Goal: Transaction & Acquisition: Book appointment/travel/reservation

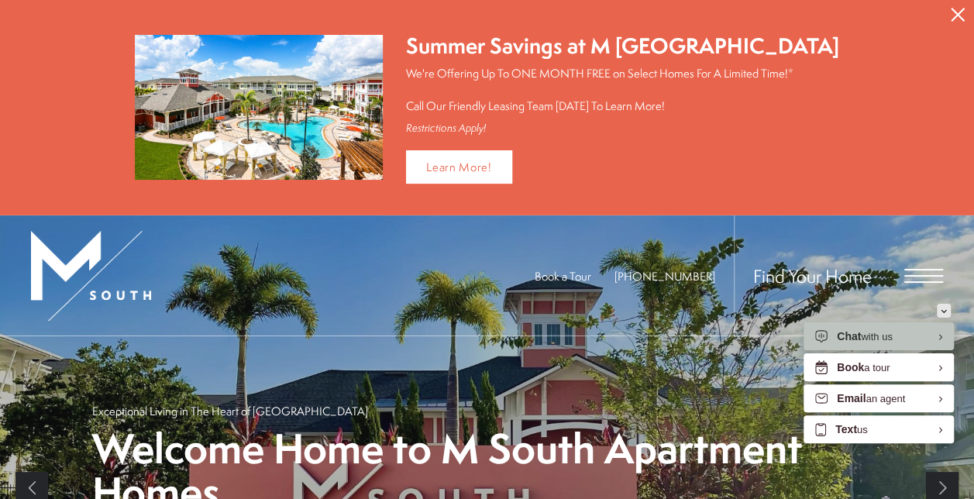
click at [945, 309] on icon "Minimize" at bounding box center [944, 311] width 6 height 4
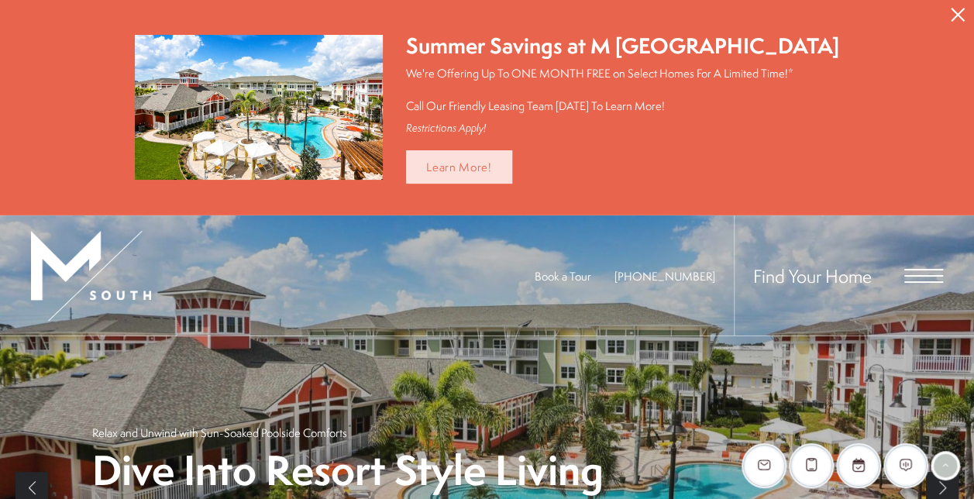
click at [470, 169] on link "Learn More!" at bounding box center [459, 166] width 106 height 33
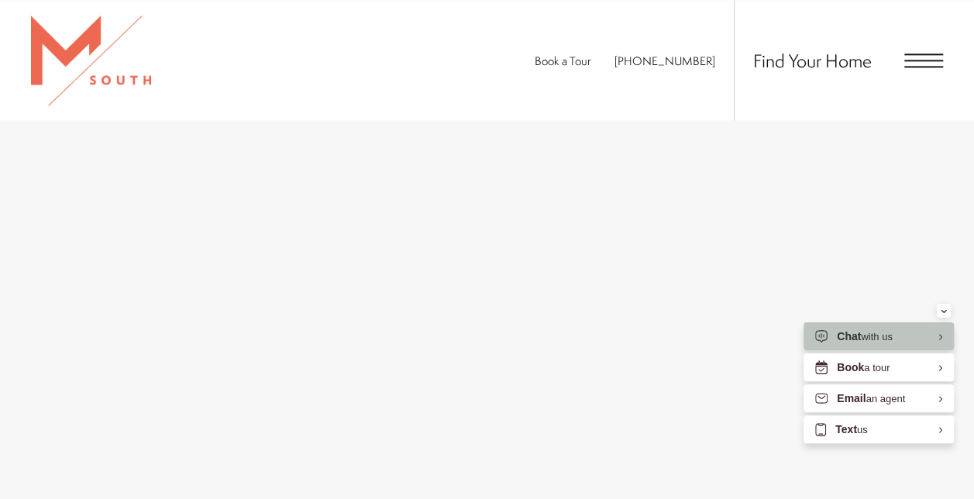
scroll to position [1085, 0]
click at [928, 58] on span "Open Menu" at bounding box center [923, 60] width 39 height 14
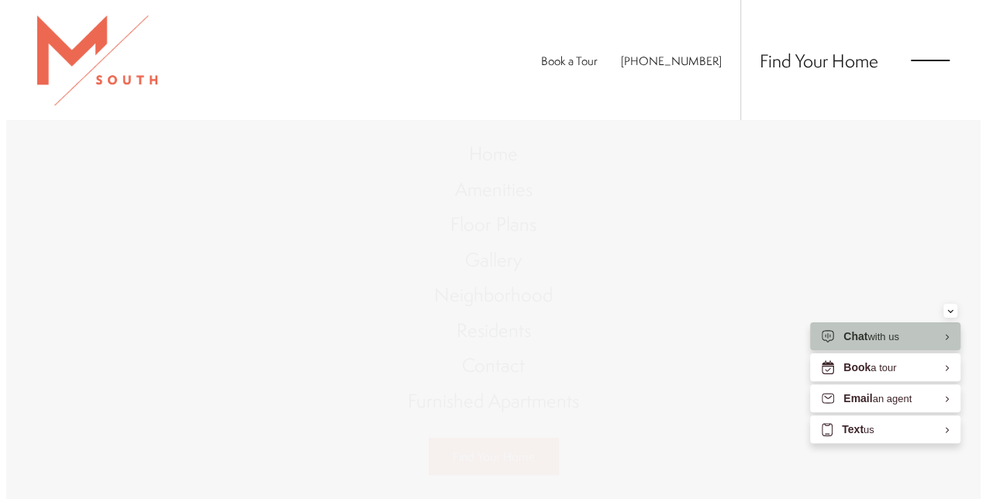
scroll to position [0, 0]
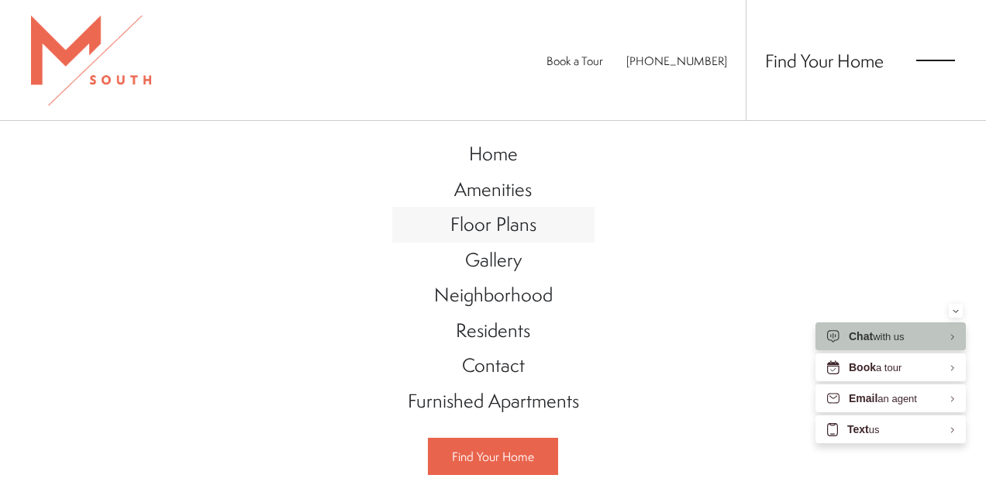
click at [531, 215] on link "Floor Plans" at bounding box center [493, 225] width 202 height 36
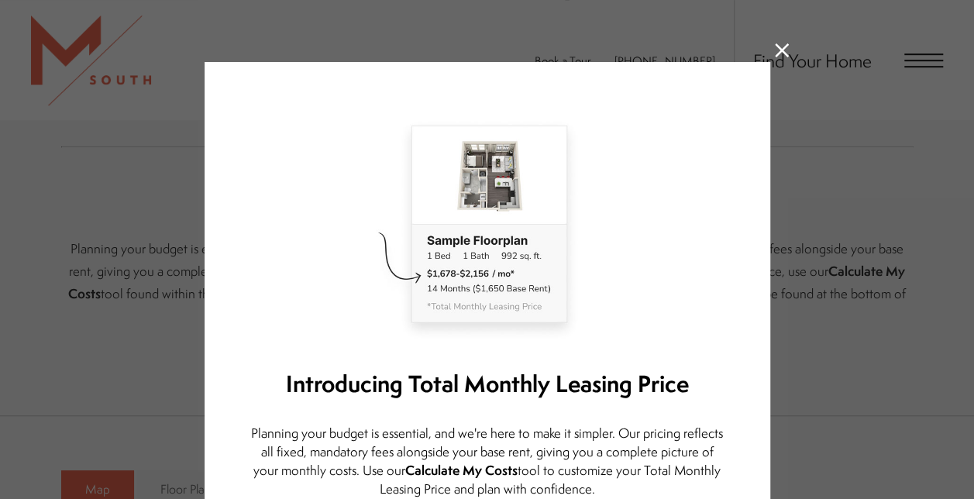
scroll to position [697, 0]
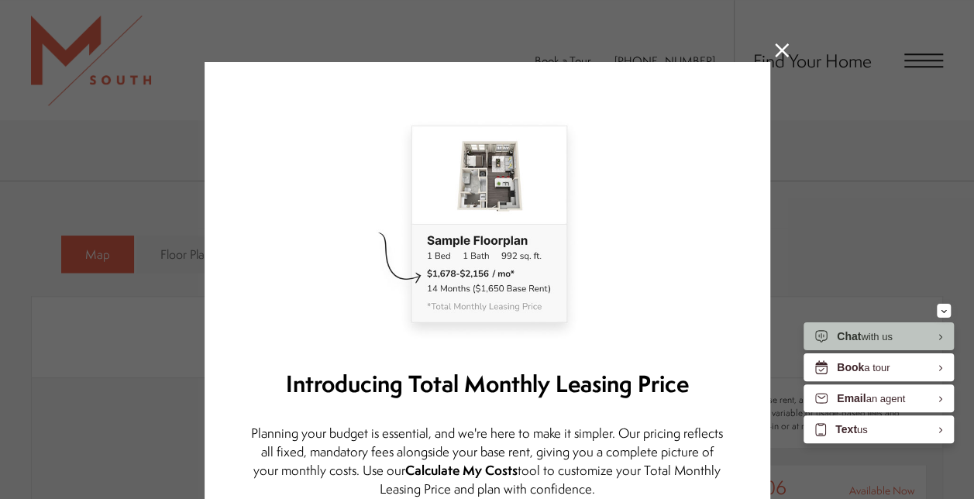
click at [778, 51] on icon at bounding box center [782, 50] width 14 height 14
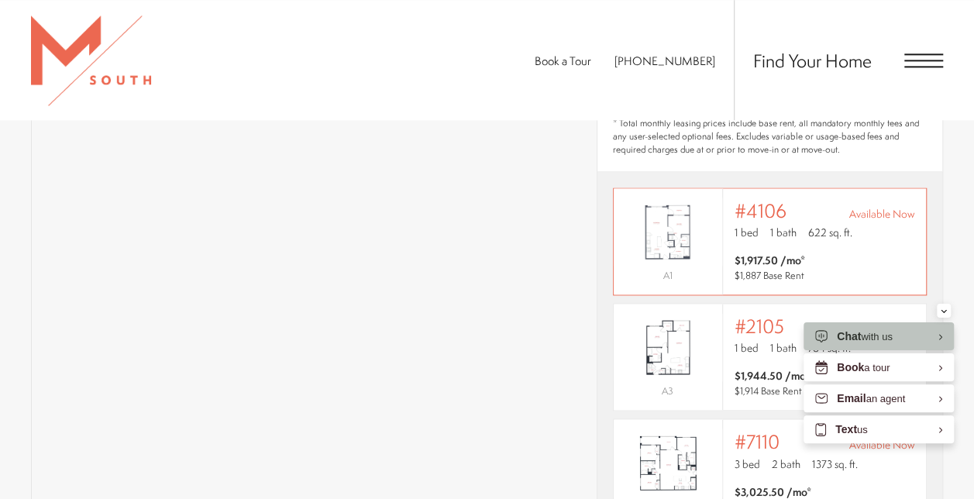
scroll to position [1007, 0]
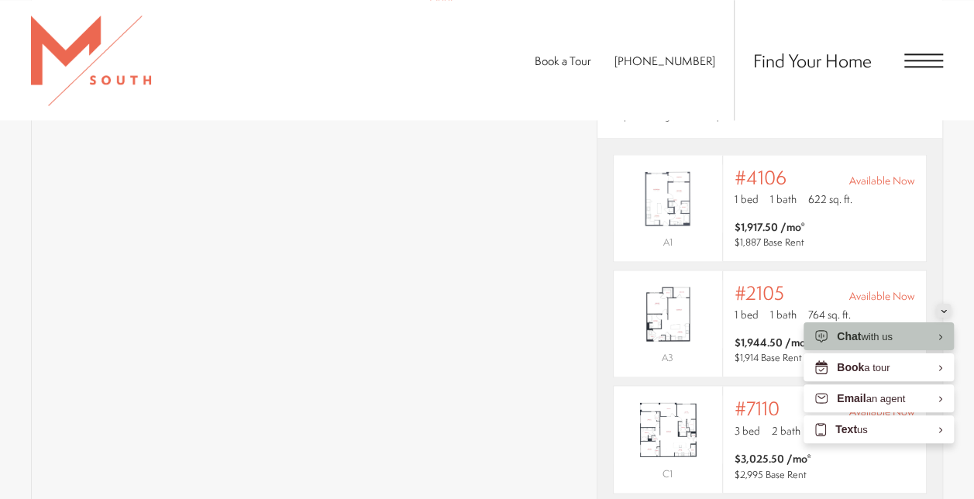
click at [947, 315] on button "Minimize" at bounding box center [944, 311] width 14 height 14
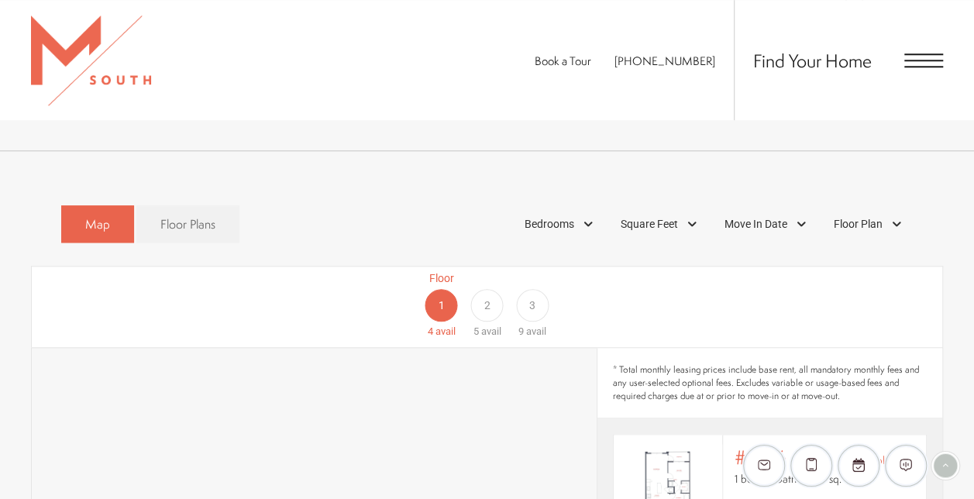
scroll to position [775, 0]
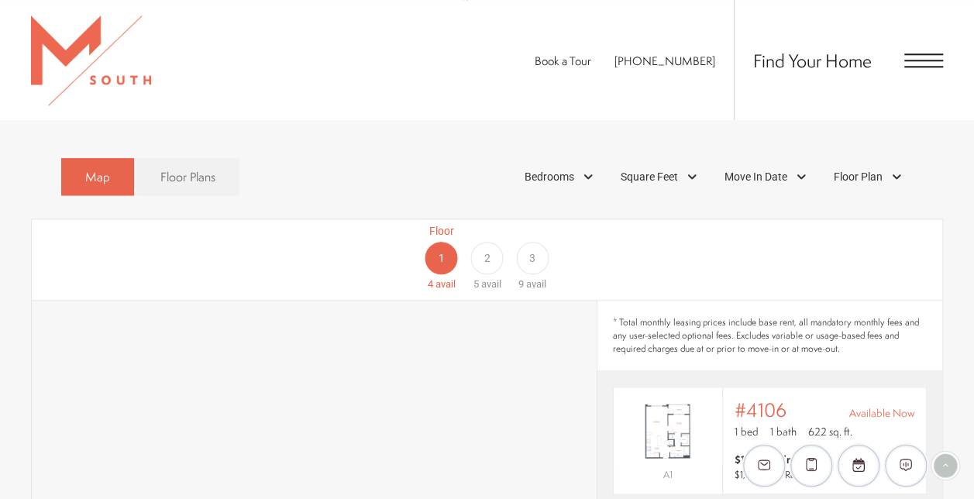
click at [484, 250] on span "2" at bounding box center [487, 258] width 6 height 16
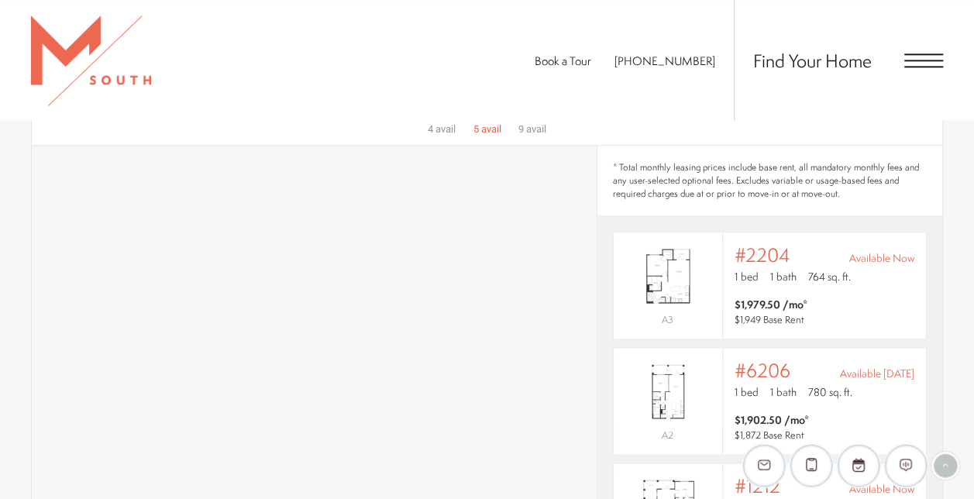
scroll to position [697, 0]
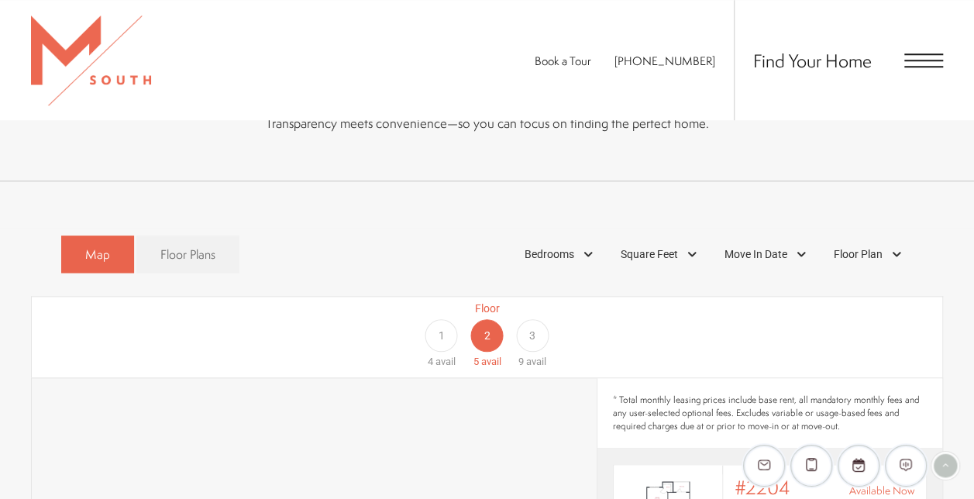
click at [449, 319] on div "1" at bounding box center [441, 335] width 33 height 33
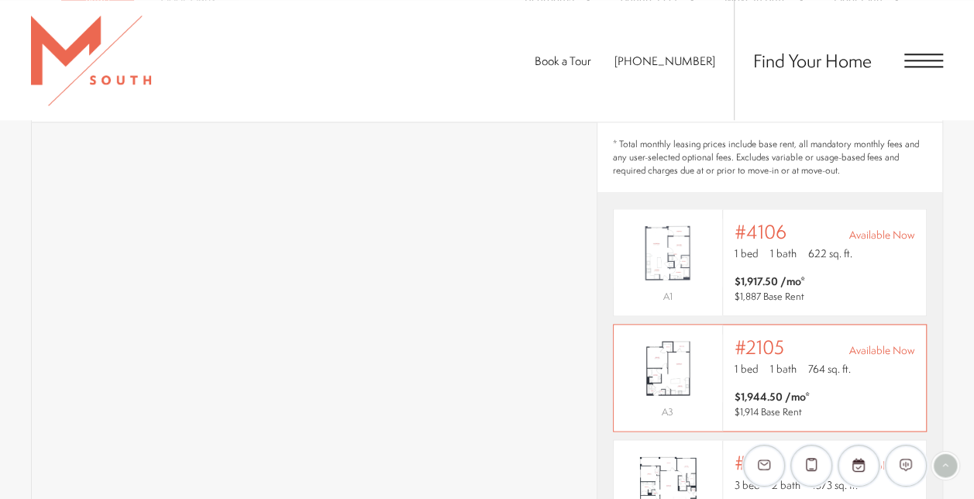
scroll to position [930, 0]
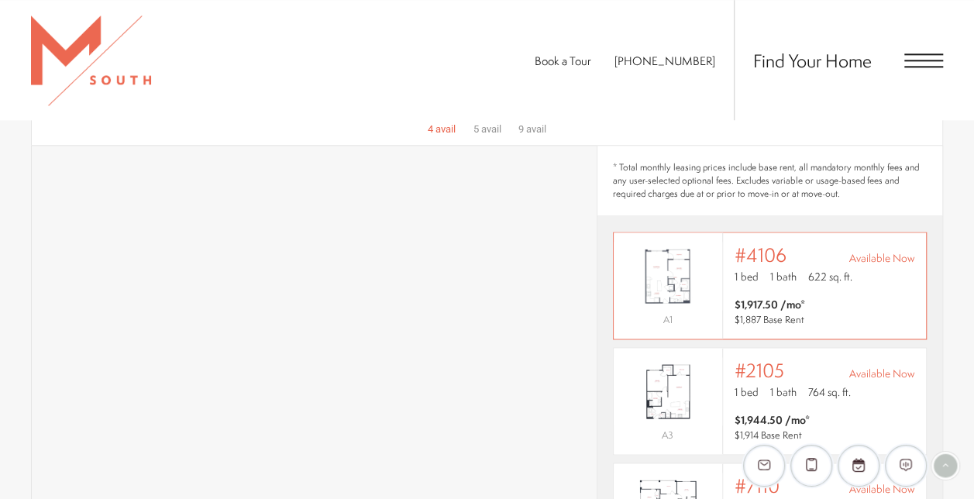
click at [833, 269] on span "622 sq. ft." at bounding box center [830, 276] width 44 height 15
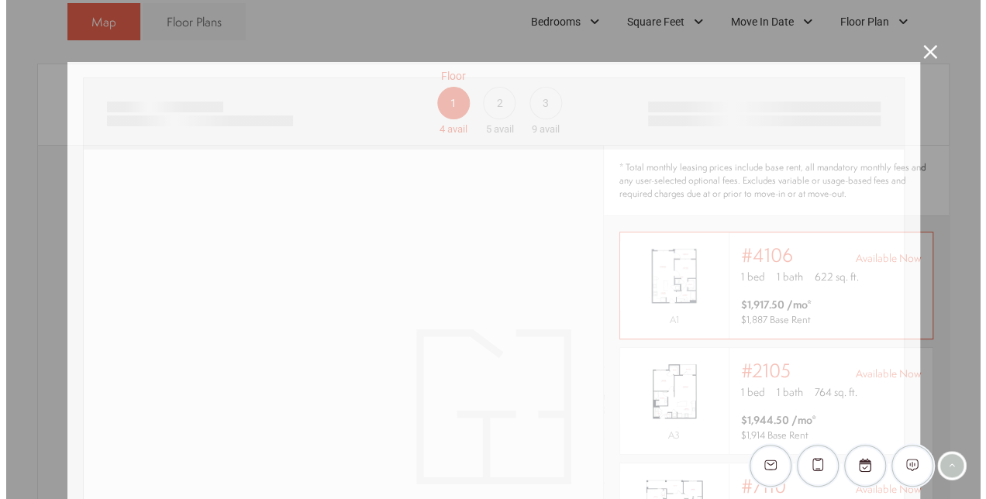
scroll to position [0, 0]
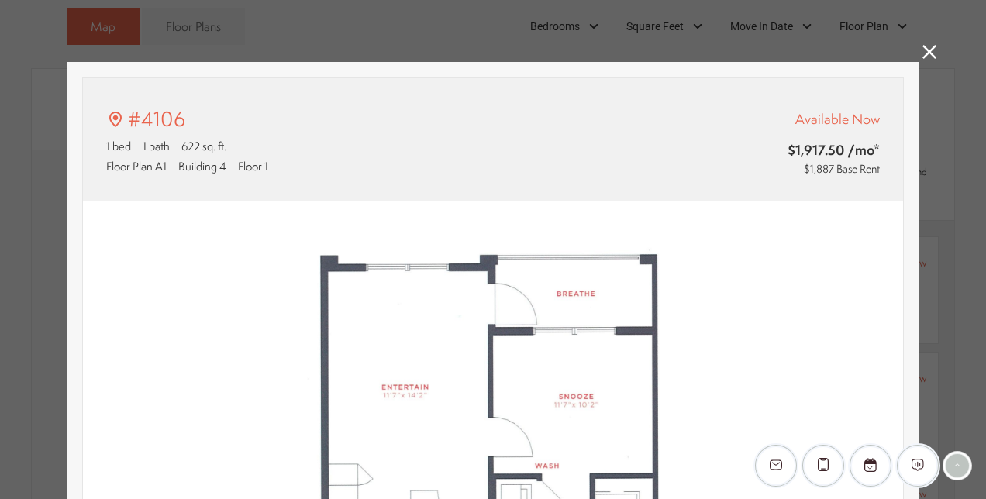
type input "**********"
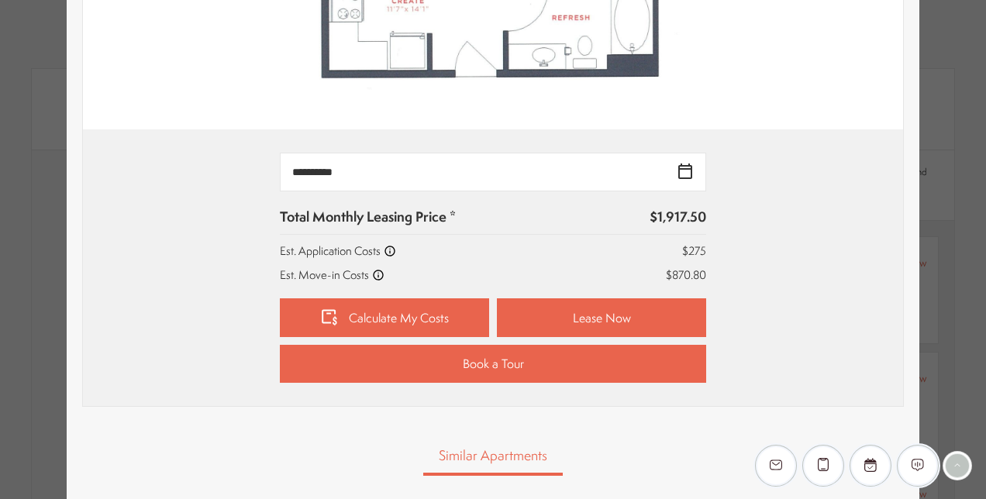
scroll to position [620, 0]
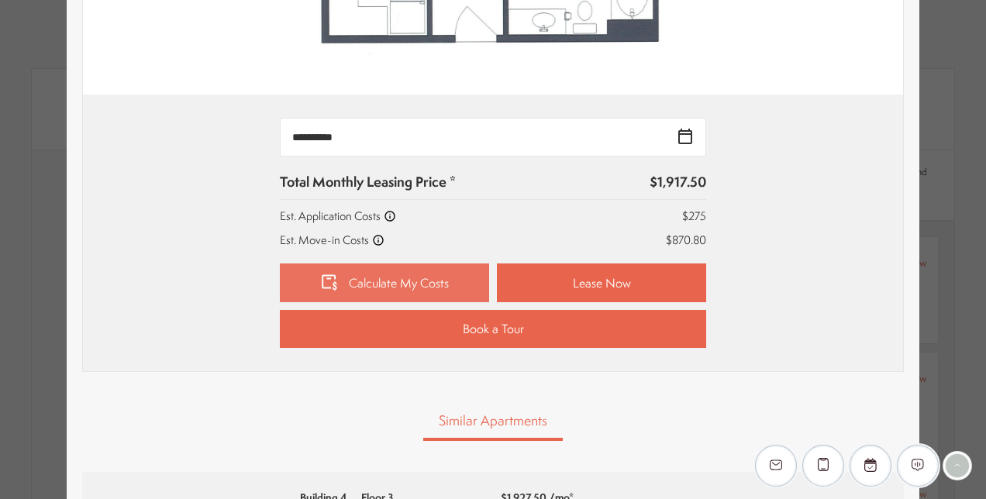
click at [415, 280] on link "Calculate My Costs" at bounding box center [384, 282] width 209 height 39
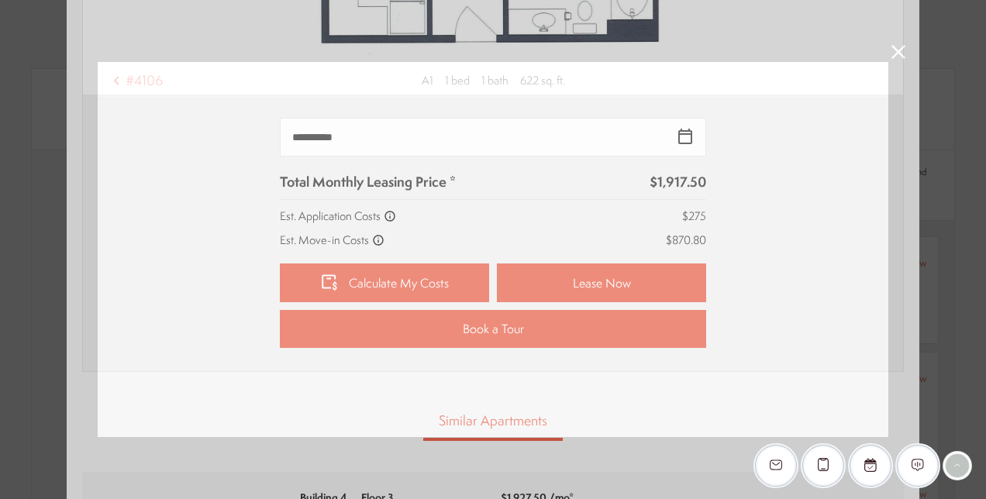
click at [902, 47] on div "#4106 A1 1 bed 1 bath 622 sq. ft." at bounding box center [493, 249] width 986 height 499
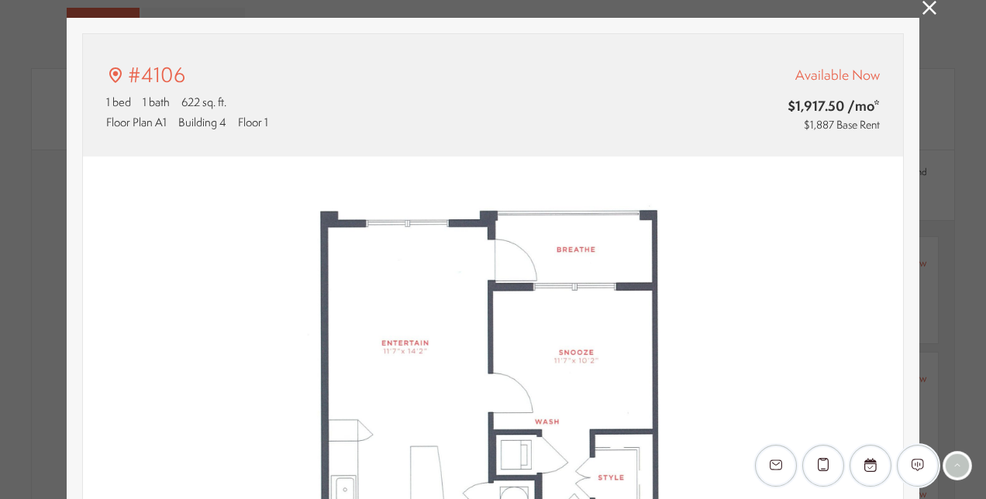
scroll to position [0, 0]
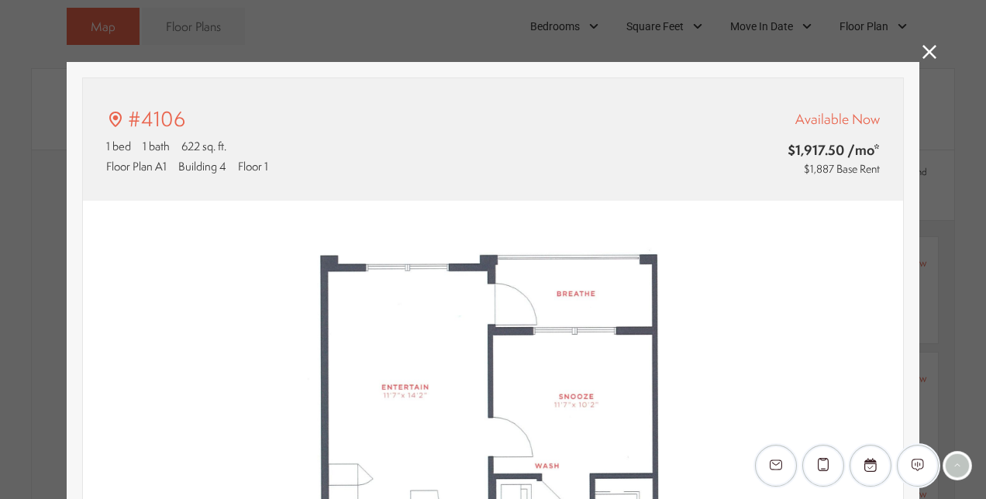
click at [924, 49] on icon at bounding box center [929, 52] width 14 height 14
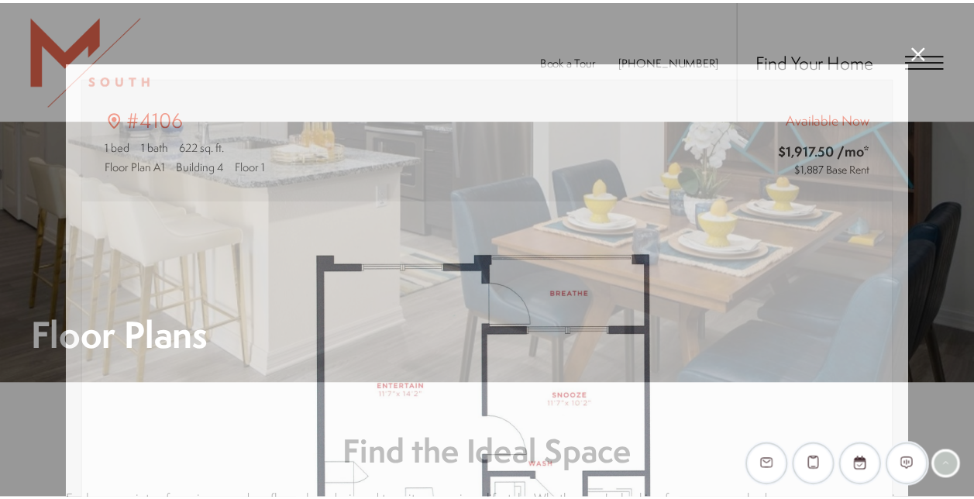
scroll to position [930, 0]
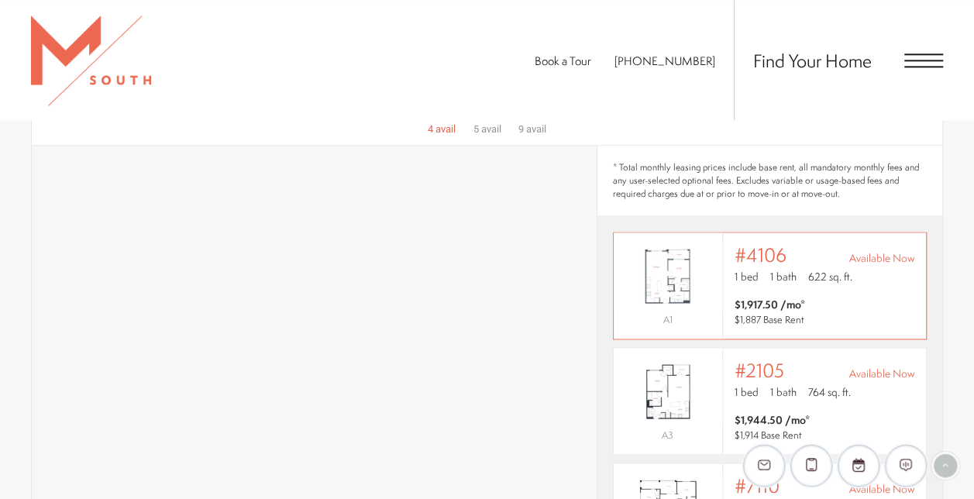
click at [839, 297] on span "$1,917.50 /mo* $1,887 Base Rent" at bounding box center [825, 312] width 180 height 31
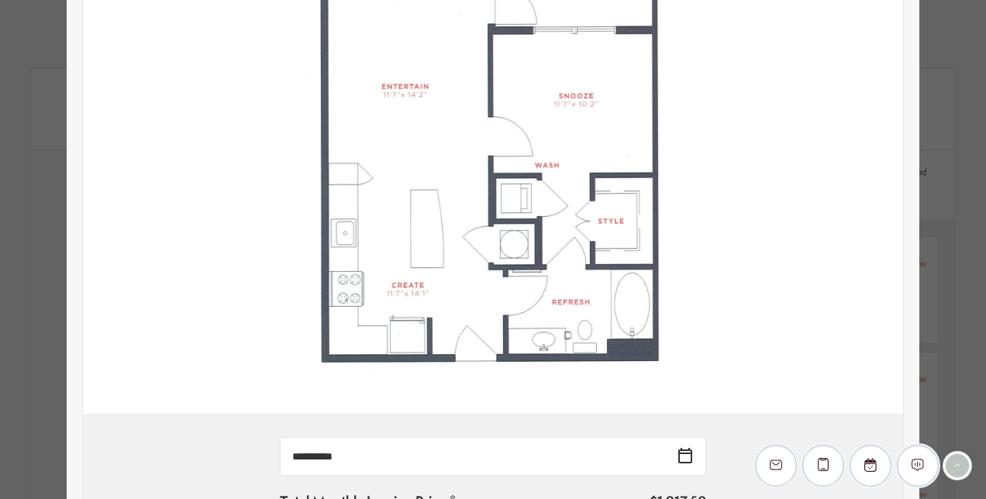
scroll to position [0, 0]
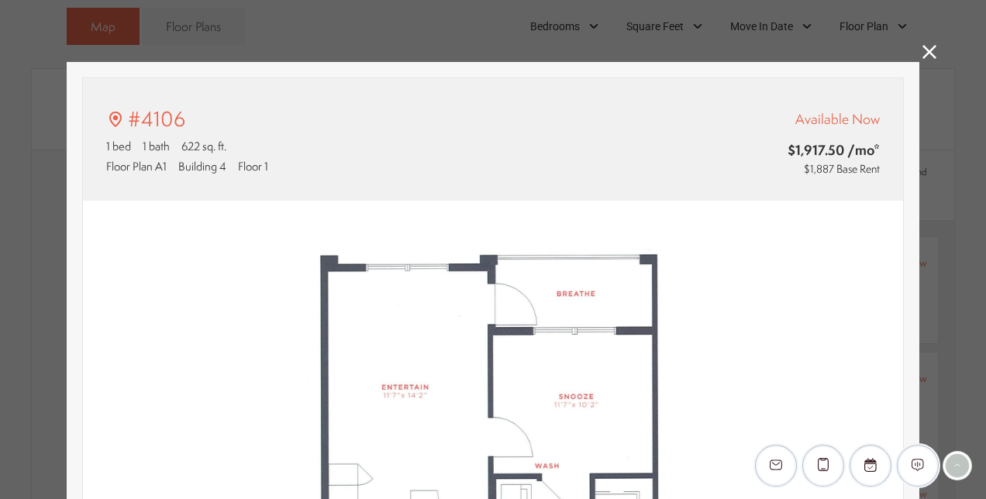
click at [922, 48] on icon at bounding box center [929, 52] width 14 height 14
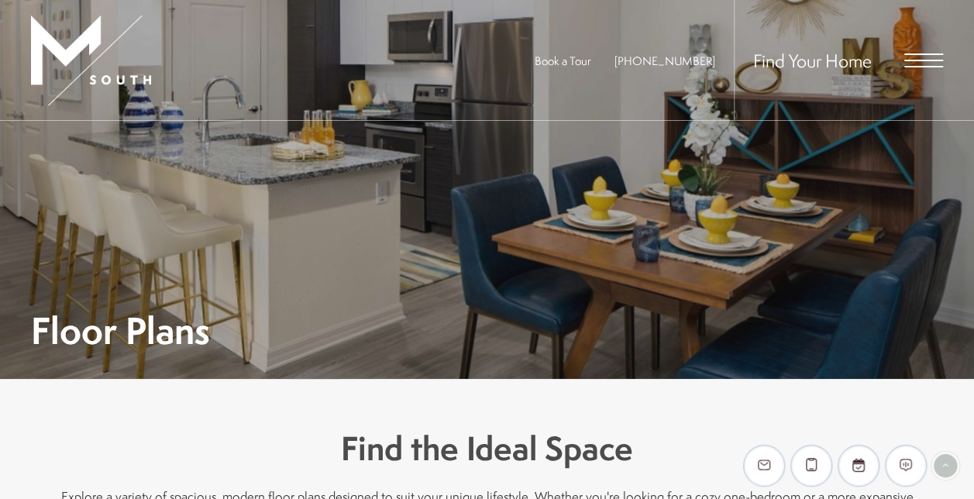
click at [931, 60] on span "Open Menu" at bounding box center [923, 61] width 39 height 2
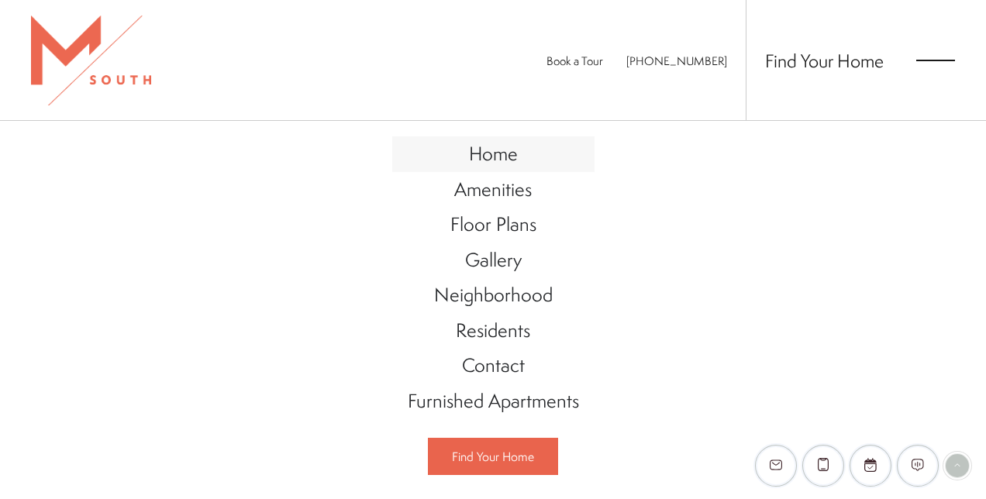
click at [502, 155] on span "Home" at bounding box center [493, 153] width 49 height 26
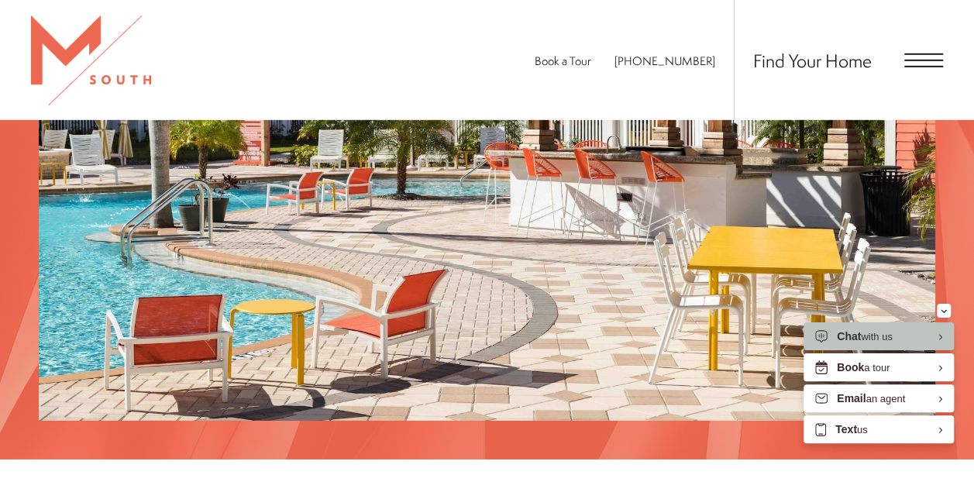
scroll to position [2177, 0]
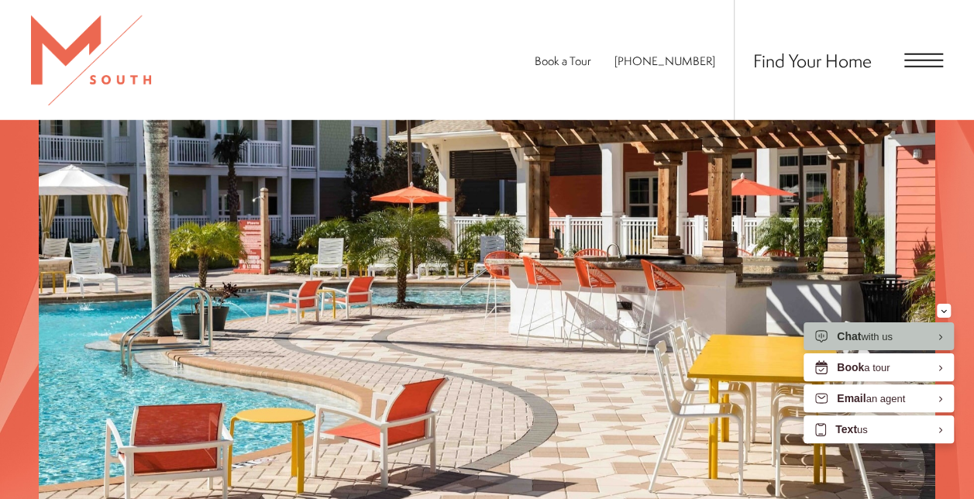
click at [919, 66] on span "Open Menu" at bounding box center [923, 67] width 39 height 2
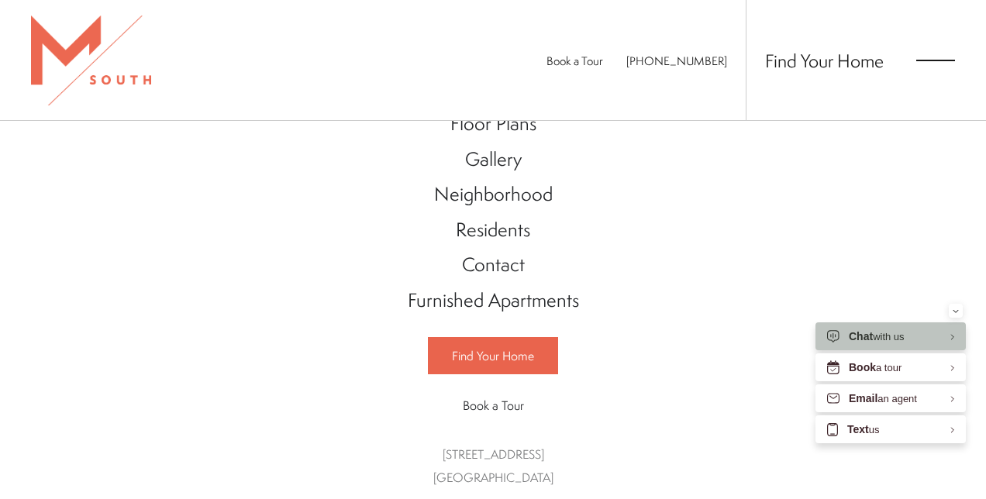
scroll to position [0, 0]
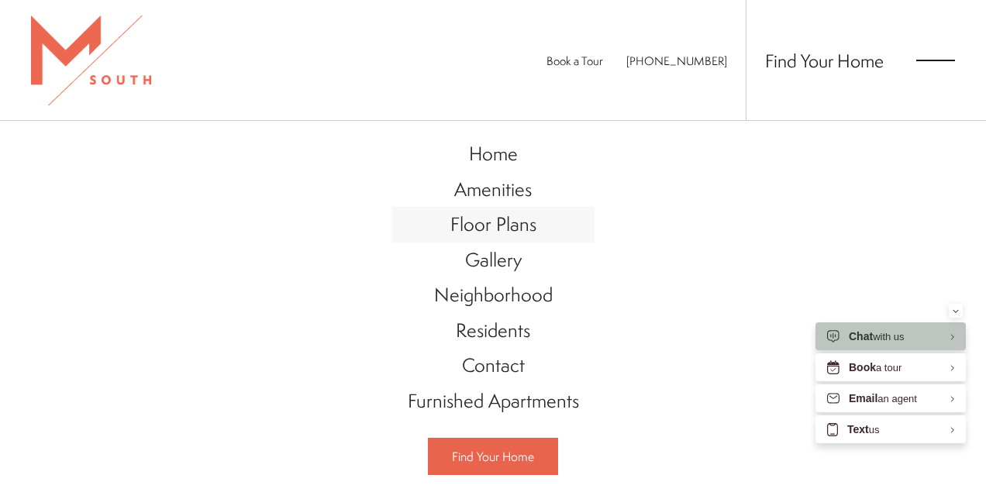
click at [501, 231] on span "Floor Plans" at bounding box center [493, 224] width 86 height 26
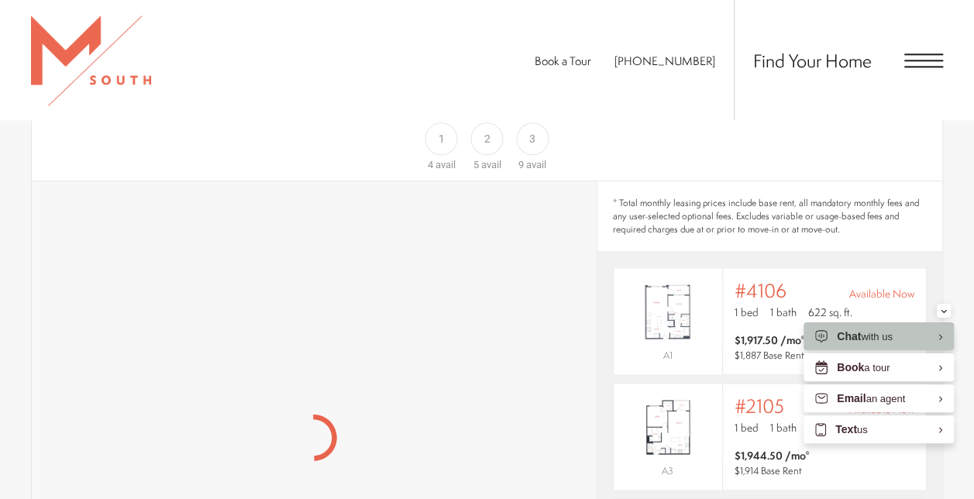
scroll to position [930, 0]
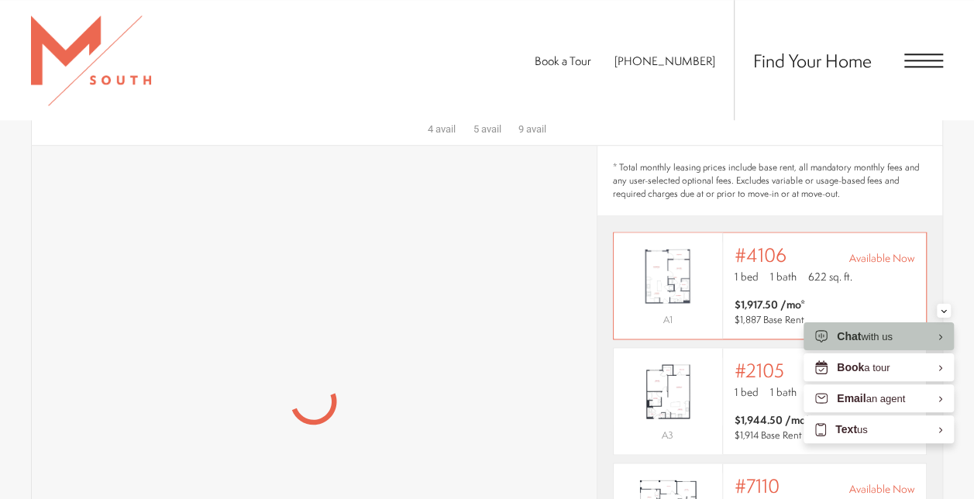
click at [797, 244] on div "#4106 Available Now" at bounding box center [825, 255] width 180 height 22
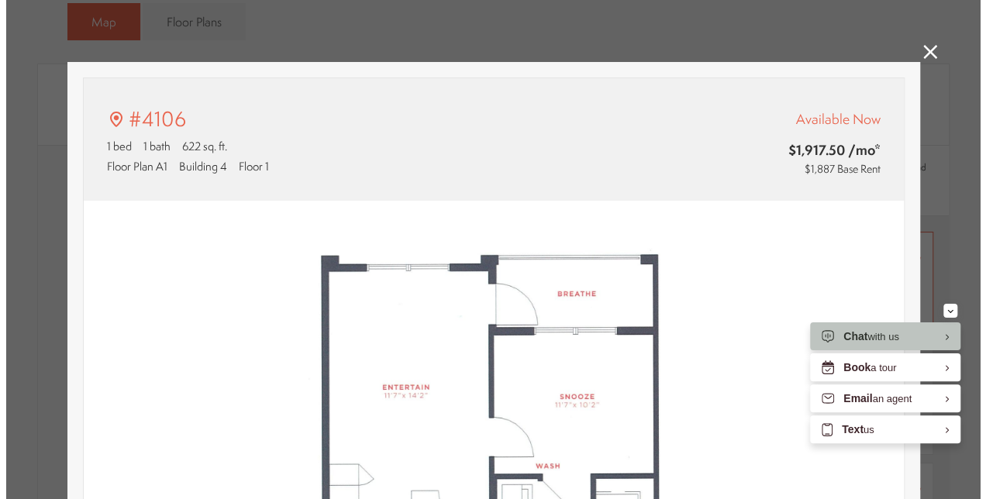
scroll to position [0, 0]
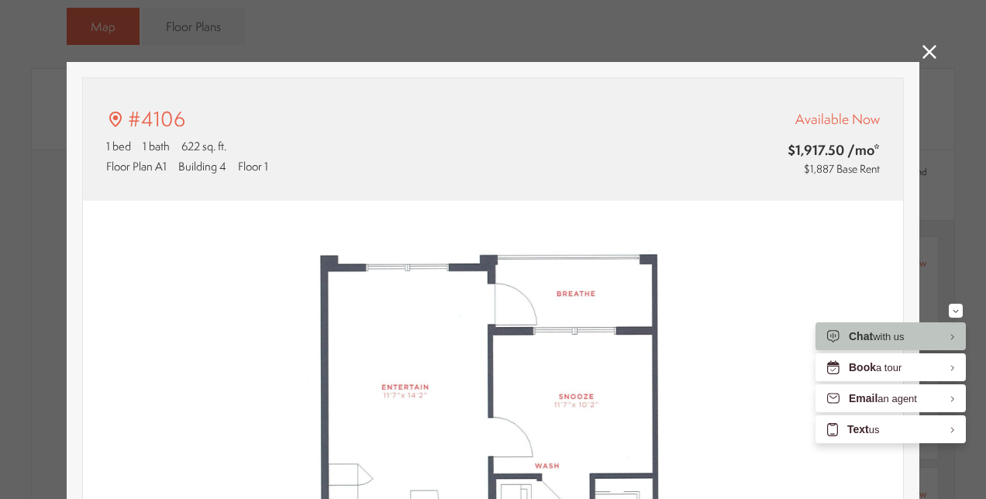
type input "**********"
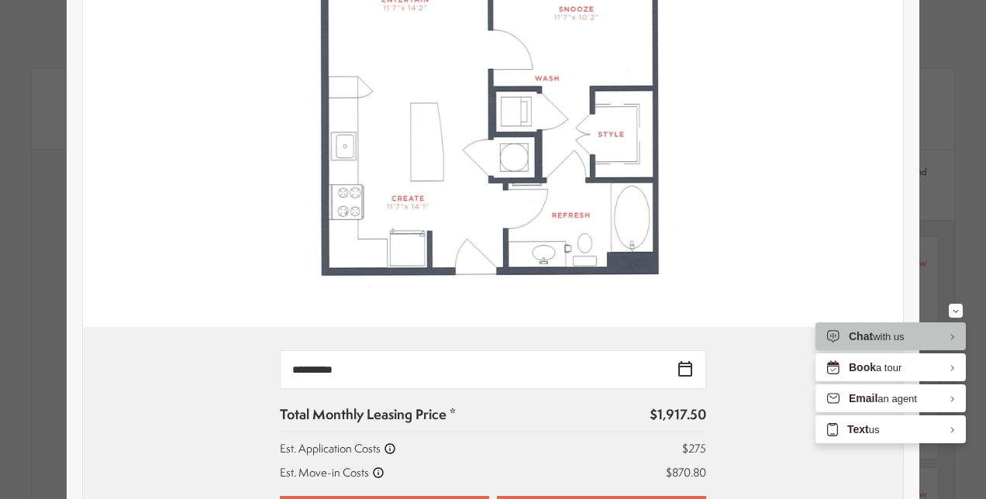
scroll to position [775, 0]
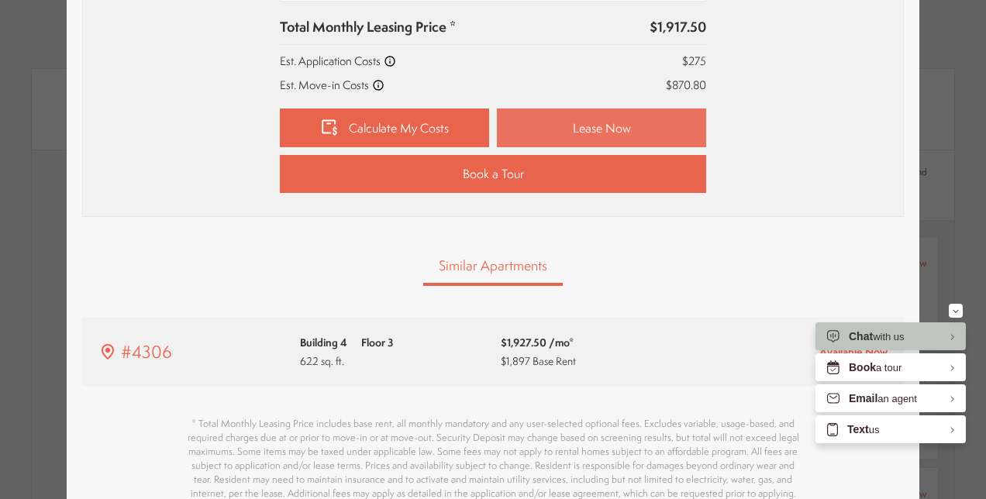
click at [580, 122] on link "Lease Now" at bounding box center [601, 127] width 209 height 39
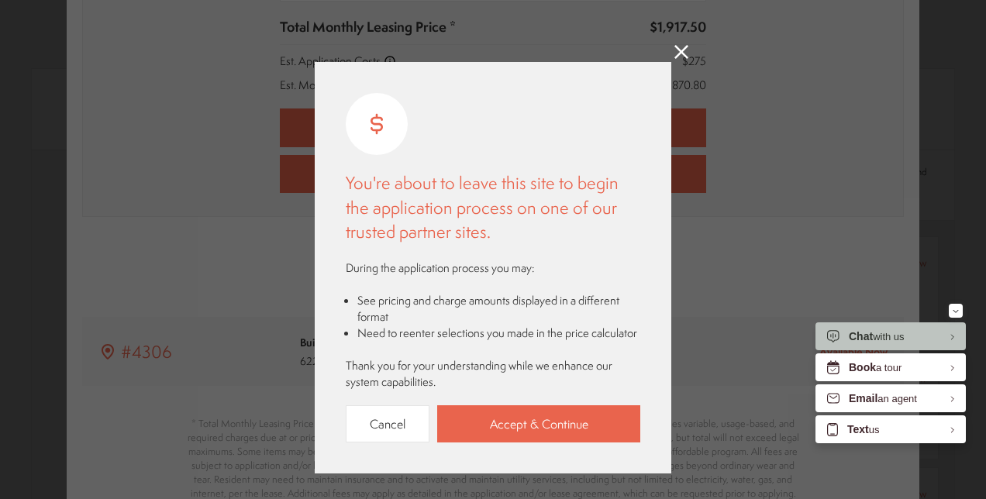
scroll to position [48, 0]
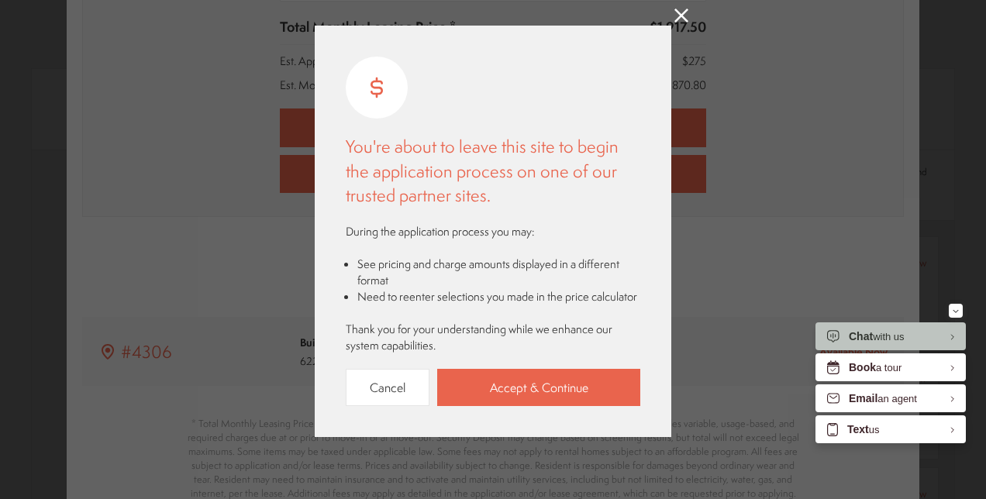
click at [674, 9] on icon at bounding box center [681, 16] width 14 height 14
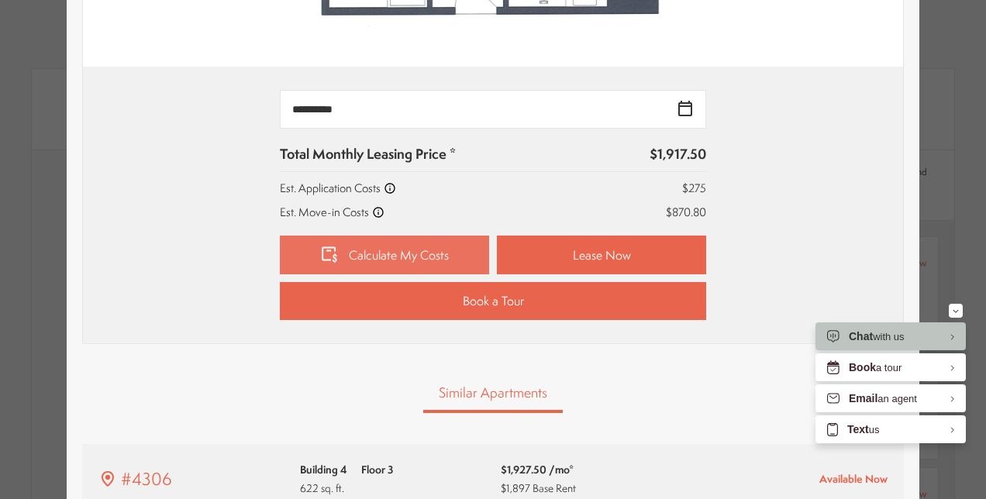
scroll to position [697, 0]
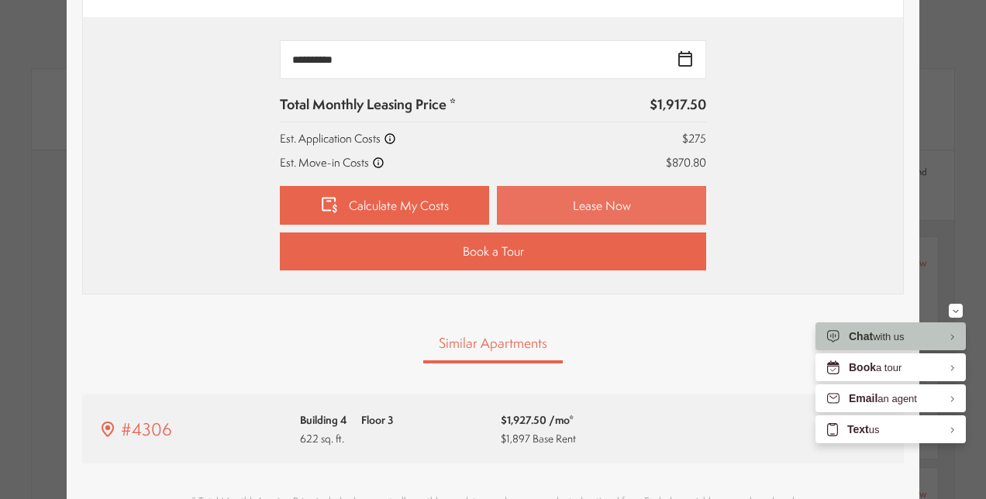
click at [587, 202] on link "Lease Now" at bounding box center [601, 205] width 209 height 39
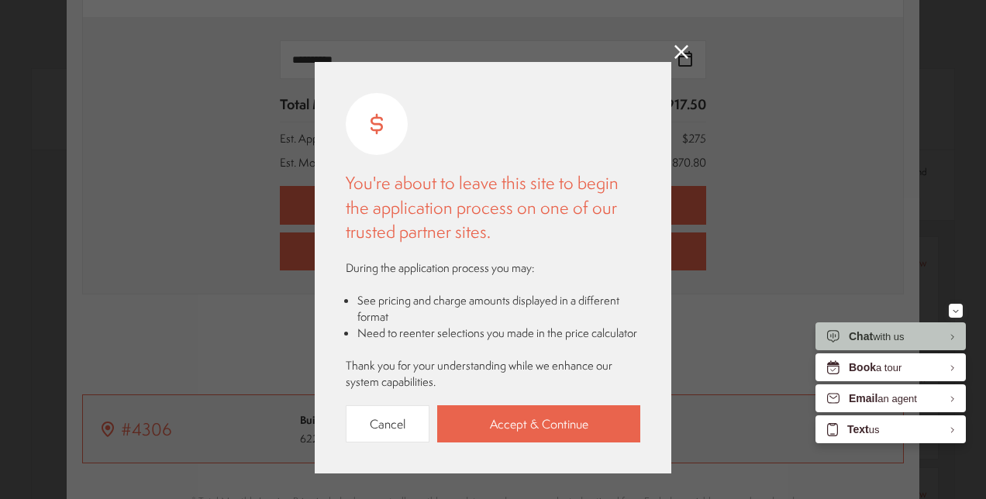
click at [508, 423] on link "Accept & Continue" at bounding box center [538, 424] width 203 height 38
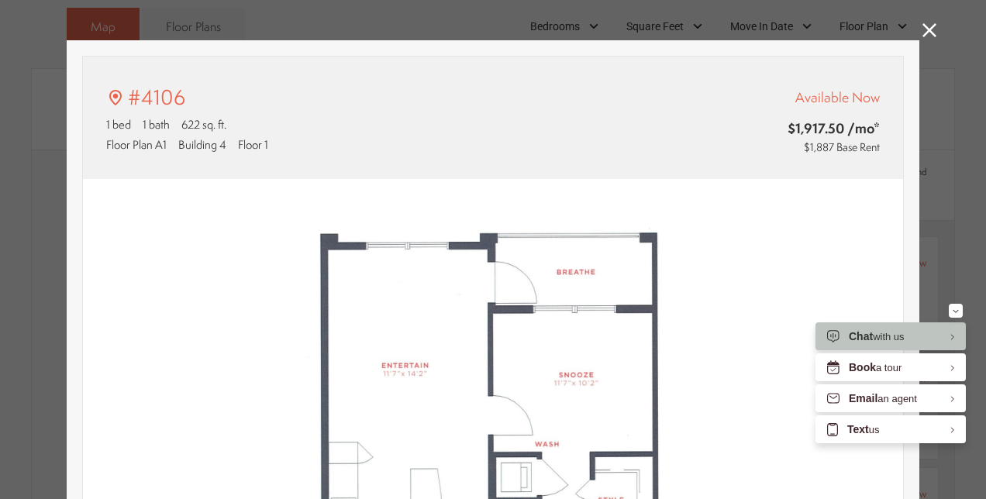
scroll to position [0, 0]
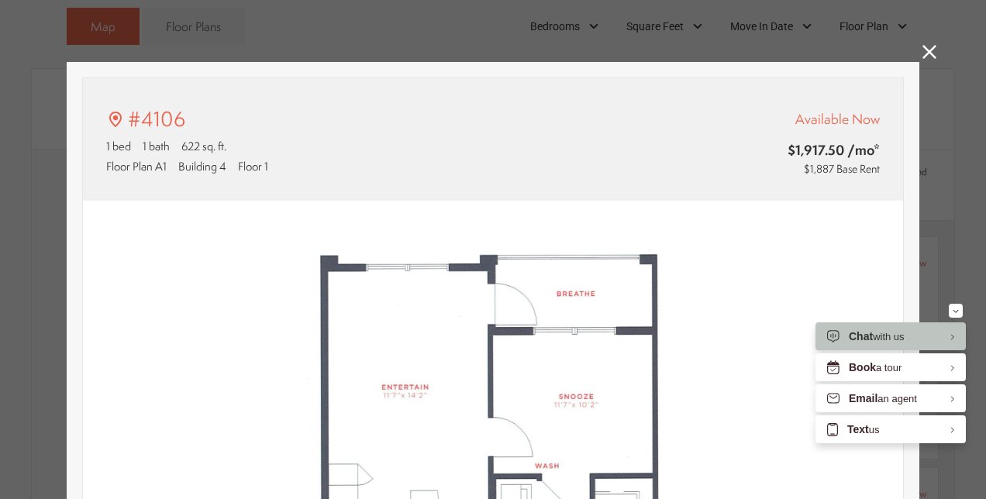
click at [927, 56] on icon at bounding box center [929, 52] width 14 height 14
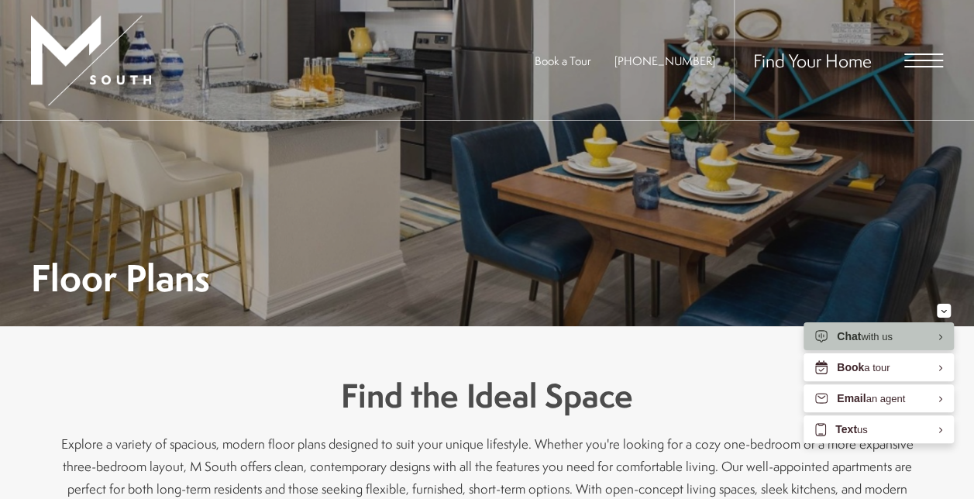
scroll to position [77, 0]
